Goal: Task Accomplishment & Management: Manage account settings

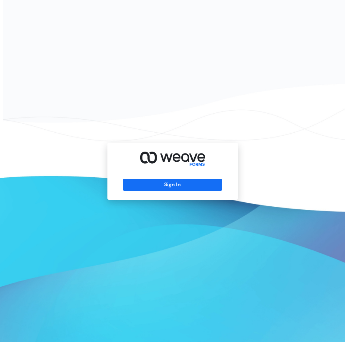
click at [175, 186] on button "Sign In" at bounding box center [173, 185] width 100 height 12
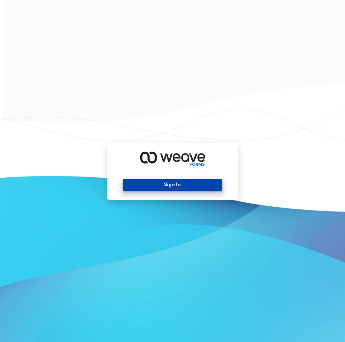
click at [181, 186] on button "Sign In" at bounding box center [173, 185] width 100 height 12
click at [181, 184] on button "Sign In" at bounding box center [173, 185] width 100 height 12
click at [168, 183] on button "Sign In" at bounding box center [173, 185] width 100 height 12
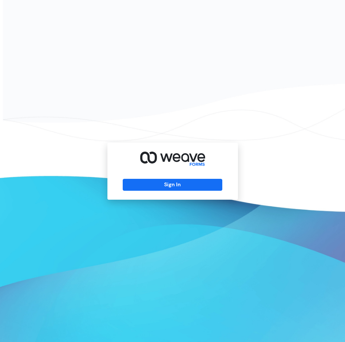
click at [276, 96] on div "Sign In" at bounding box center [172, 171] width 345 height 342
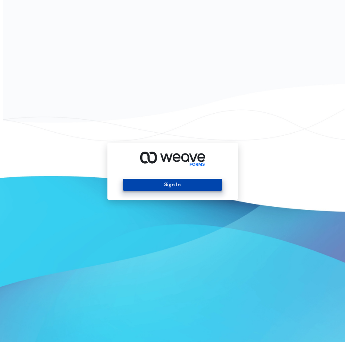
click at [189, 186] on button "Sign In" at bounding box center [173, 185] width 100 height 12
click at [202, 186] on button "Sign In" at bounding box center [173, 185] width 100 height 12
drag, startPoint x: 191, startPoint y: 184, endPoint x: 185, endPoint y: 184, distance: 5.2
click at [191, 184] on button "Sign In" at bounding box center [173, 185] width 100 height 12
click at [170, 184] on button "Sign In" at bounding box center [173, 185] width 100 height 12
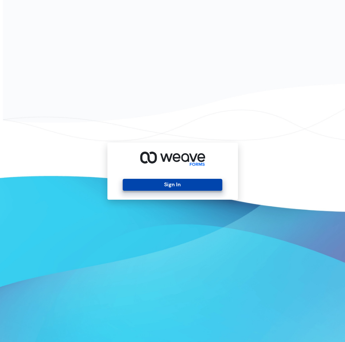
click at [174, 188] on button "Sign In" at bounding box center [173, 185] width 100 height 12
click at [177, 184] on button "Sign In" at bounding box center [173, 185] width 100 height 12
click at [186, 185] on button "Sign In" at bounding box center [173, 185] width 100 height 12
click at [191, 182] on button "Sign In" at bounding box center [173, 185] width 100 height 12
